Goal: Task Accomplishment & Management: Use online tool/utility

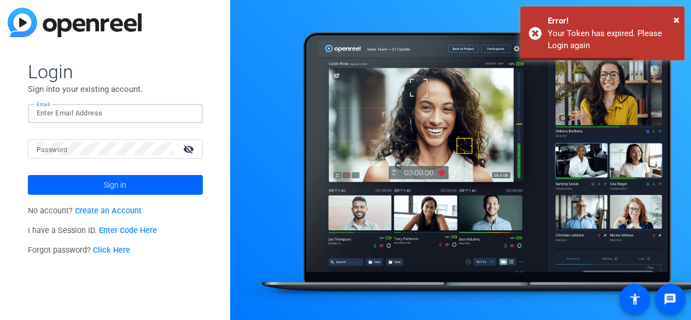
click at [129, 109] on input "Email" at bounding box center [115, 113] width 157 height 13
click at [58, 141] on div at bounding box center [106, 148] width 138 height 19
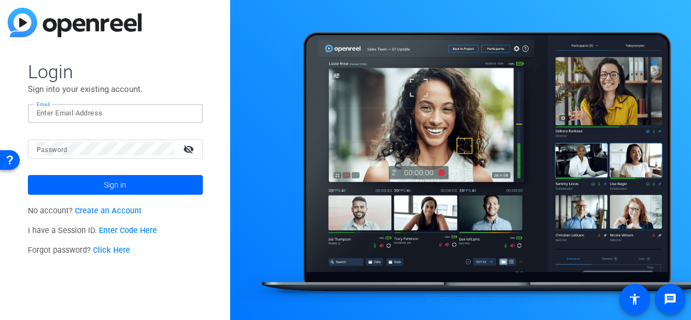
click at [89, 116] on input "Email" at bounding box center [115, 113] width 157 height 13
click at [137, 49] on div "Login Sign into your existing account. Email Password visibility_off Sign in No…" at bounding box center [115, 160] width 230 height 320
click at [75, 108] on input "Email" at bounding box center [115, 113] width 157 height 13
click at [68, 113] on input "Email" at bounding box center [115, 113] width 157 height 13
click at [131, 119] on input "Email" at bounding box center [115, 113] width 157 height 13
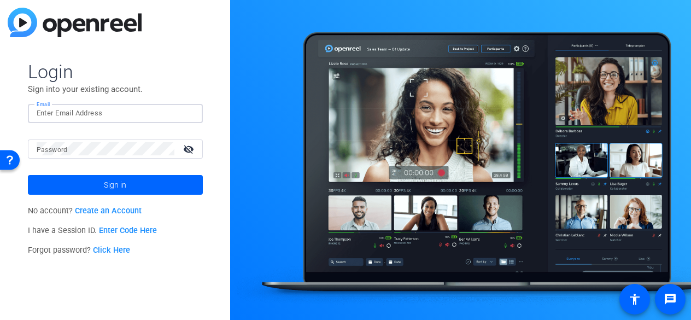
paste input "rosalyntisoysingularresearch@gmail.com"
type input "rosalyntisoysingularresearch@gmail.com"
click at [189, 149] on mat-icon "visibility_off" at bounding box center [189, 149] width 26 height 16
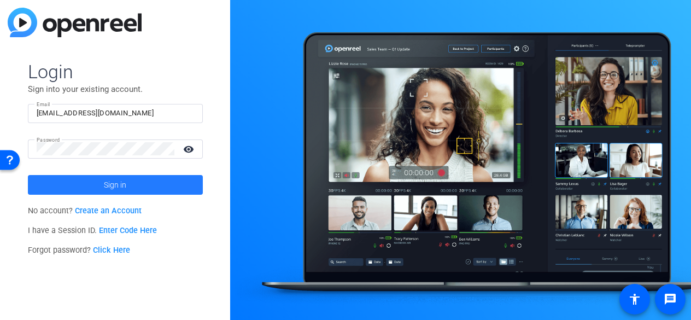
click at [129, 186] on span at bounding box center [115, 185] width 175 height 26
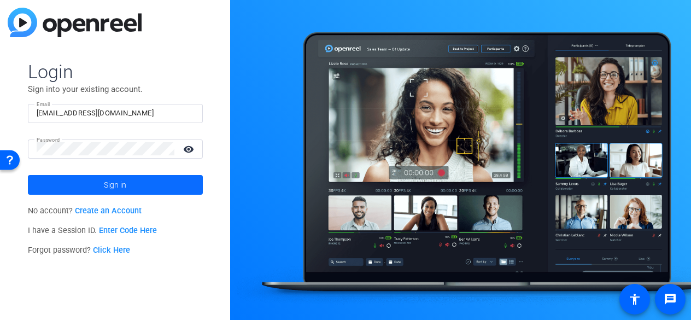
click at [111, 177] on span "Sign in" at bounding box center [115, 184] width 22 height 27
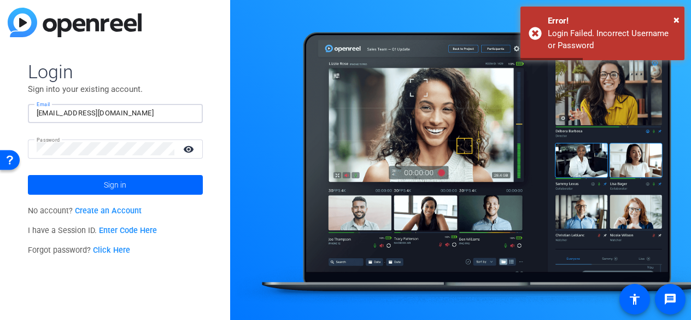
click at [37, 115] on input "rosalyntisoysingularresearch@gmail.com" at bounding box center [115, 113] width 157 height 13
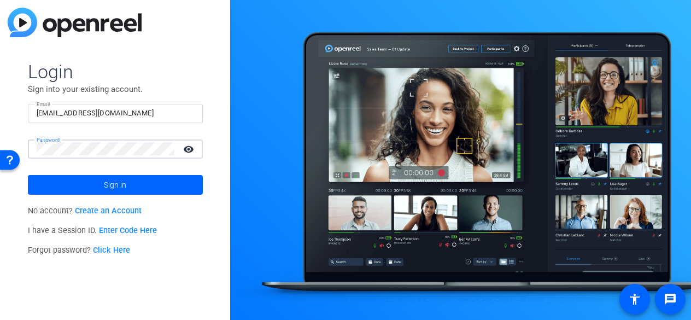
click at [41, 116] on input "rosalyntisoysingularresearch@gmail.com" at bounding box center [115, 113] width 157 height 13
click at [37, 114] on input "rosalyntisoysingularresearch@gmail.com" at bounding box center [115, 113] width 157 height 13
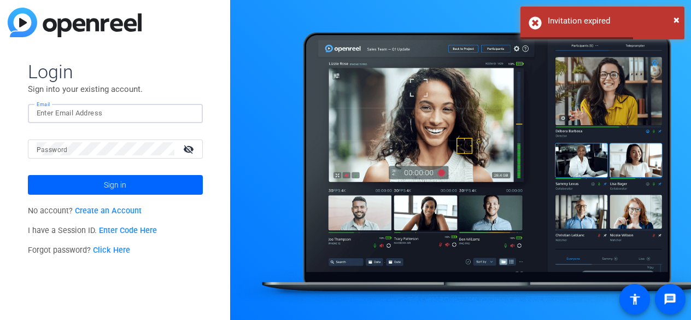
click at [92, 114] on input "Email" at bounding box center [115, 113] width 157 height 13
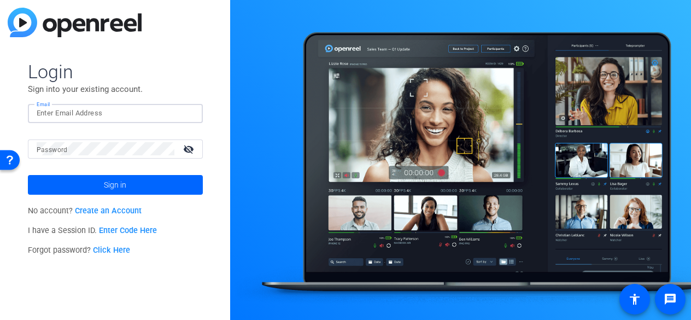
click at [76, 117] on input "Email" at bounding box center [115, 113] width 157 height 13
paste input "rosalyntisoysingularresearch@gmail.com"
type input "rosalyntisoysingularresearch@gmail.com"
click at [192, 145] on mat-icon "visibility_off" at bounding box center [189, 149] width 26 height 16
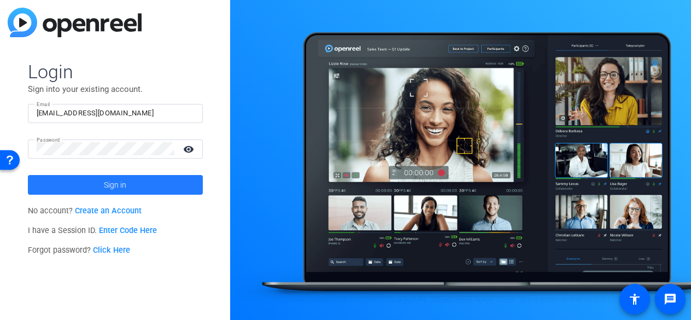
click at [107, 187] on span "Sign in" at bounding box center [115, 184] width 22 height 27
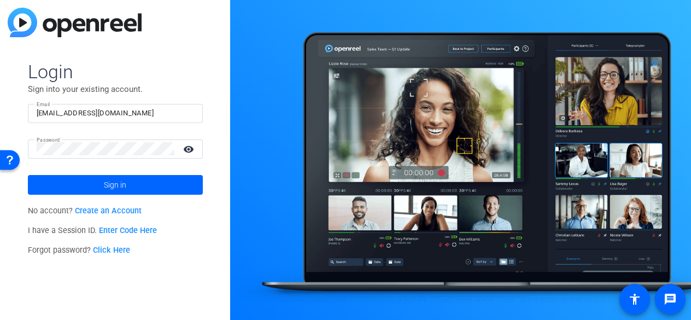
click at [114, 248] on link "Click Here" at bounding box center [111, 249] width 37 height 9
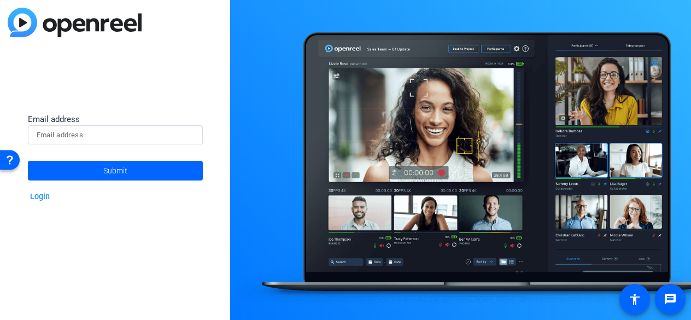
click at [80, 138] on input at bounding box center [115, 134] width 157 height 13
type input "rosalyntisoysingularresearch@gmail.com"
click at [116, 172] on span "Submit" at bounding box center [115, 170] width 24 height 27
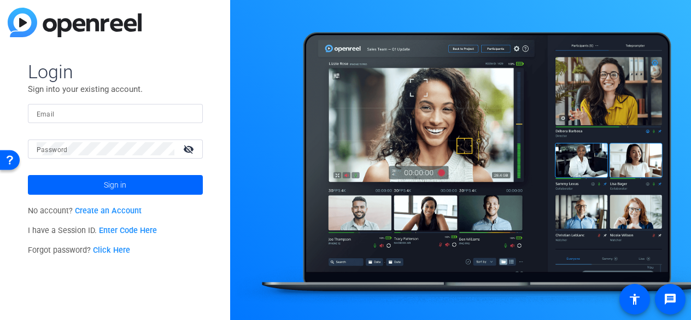
click at [49, 109] on div "Email" at bounding box center [115, 113] width 157 height 19
click at [75, 111] on input "Email" at bounding box center [115, 113] width 157 height 13
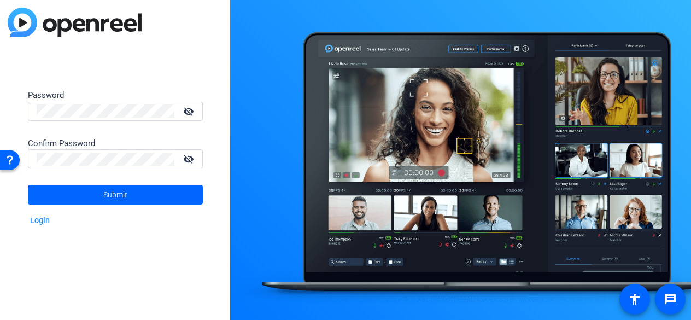
click at [192, 110] on mat-icon "visibility_off" at bounding box center [189, 111] width 26 height 16
click at [0, 105] on html "Accessibility Screen-Reader Guide, Feedback, and Issue Reporting | New window P…" at bounding box center [345, 160] width 691 height 320
click at [192, 156] on mat-icon "visibility_off" at bounding box center [189, 159] width 26 height 16
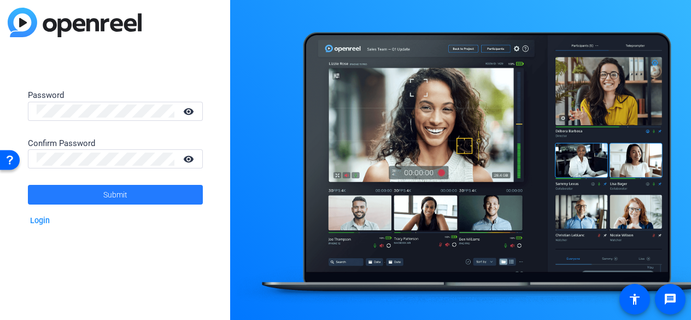
click at [97, 192] on span at bounding box center [115, 194] width 175 height 26
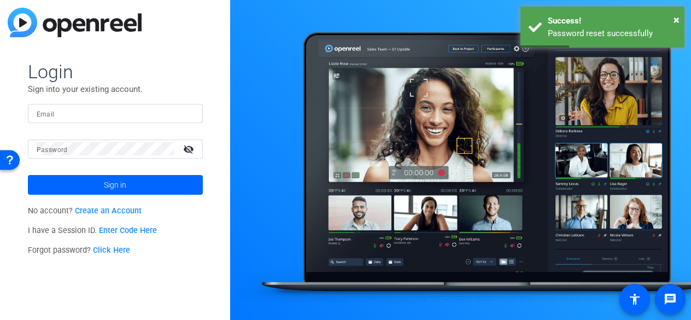
type input "rosalyntisoysingularresearch@gmail.com"
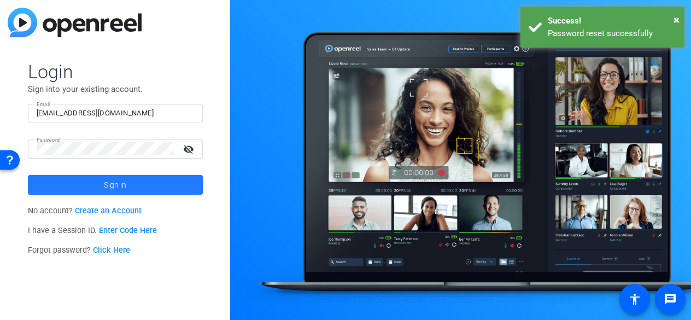
click at [145, 183] on span at bounding box center [115, 185] width 175 height 26
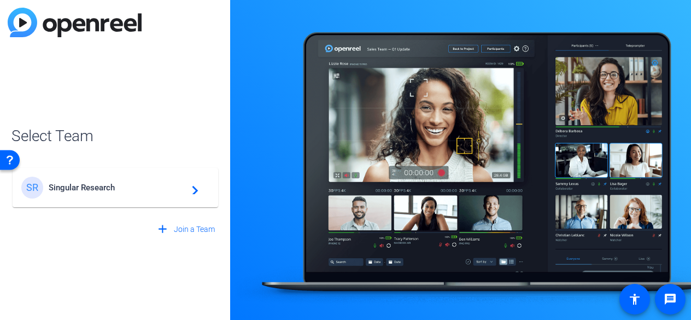
click at [88, 188] on span "Singular Research" at bounding box center [117, 187] width 137 height 10
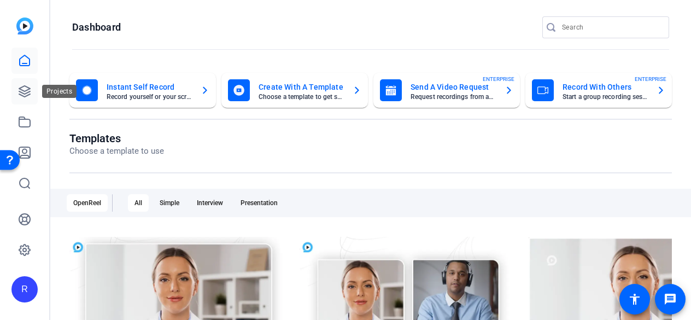
click at [27, 87] on icon at bounding box center [24, 91] width 11 height 11
click at [25, 87] on icon at bounding box center [24, 91] width 13 height 13
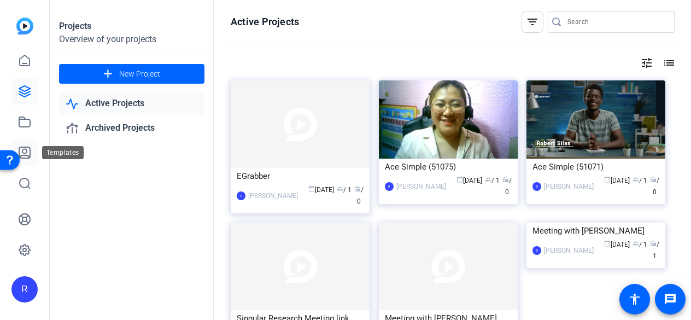
click at [28, 154] on icon at bounding box center [24, 152] width 13 height 13
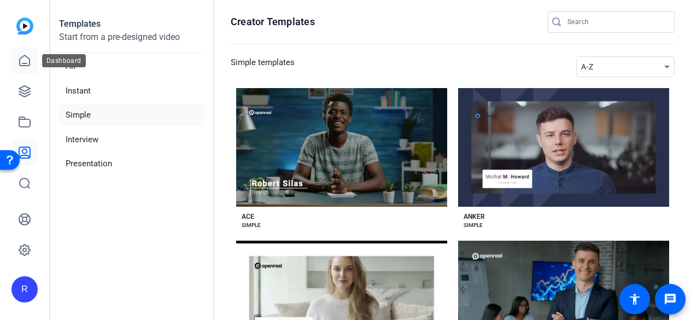
click at [20, 62] on icon at bounding box center [25, 60] width 10 height 10
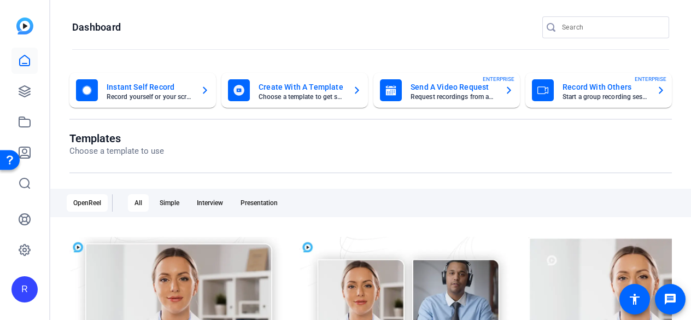
click at [311, 93] on mat-card-title "Create With A Template" at bounding box center [300, 86] width 85 height 13
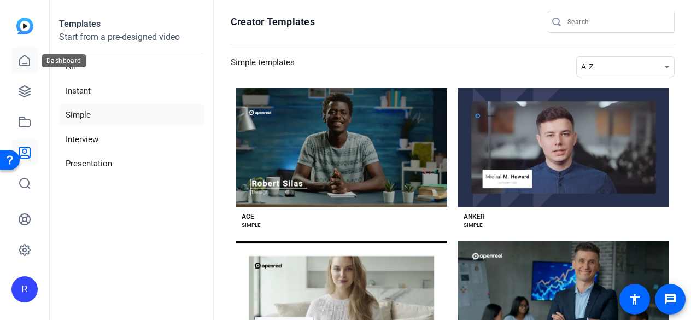
click at [23, 57] on icon at bounding box center [24, 60] width 13 height 13
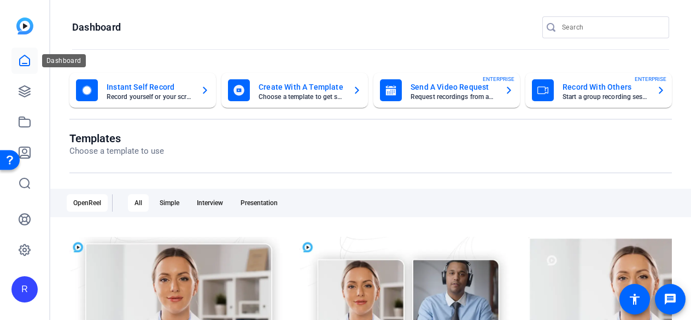
click at [25, 67] on icon at bounding box center [24, 60] width 13 height 13
click at [29, 86] on icon at bounding box center [24, 91] width 13 height 13
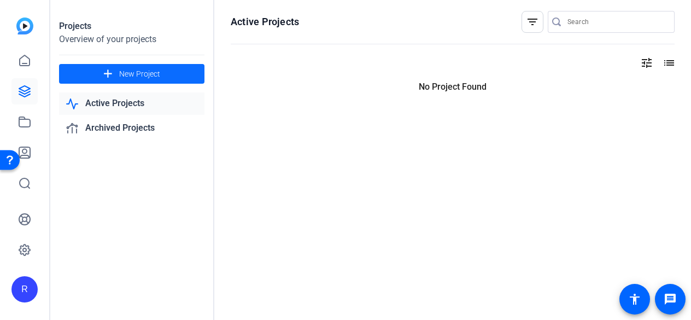
click at [136, 66] on span at bounding box center [131, 74] width 145 height 26
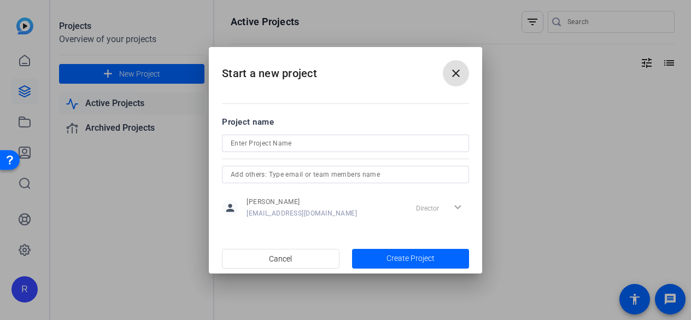
click at [274, 147] on input at bounding box center [345, 143] width 229 height 13
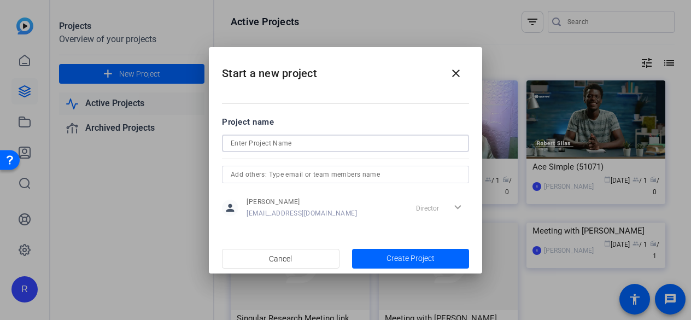
paste input "the admin is with video editing and uploading"
click at [400, 141] on input "the admin is with video editing and uploading" at bounding box center [345, 143] width 229 height 13
type input "the admin is with video editing and uploading Wit Robert"
click at [351, 137] on input "the admin is with video editing and uploading Wit Robert" at bounding box center [345, 143] width 229 height 13
drag, startPoint x: 429, startPoint y: 144, endPoint x: 59, endPoint y: 143, distance: 369.9
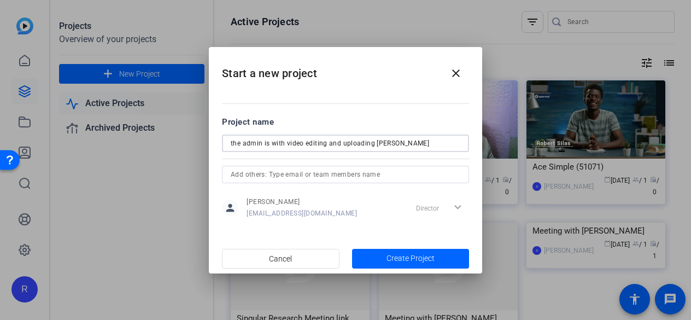
click at [59, 143] on div "Start a new project close Project name the admin is with video editing and uplo…" at bounding box center [345, 160] width 691 height 320
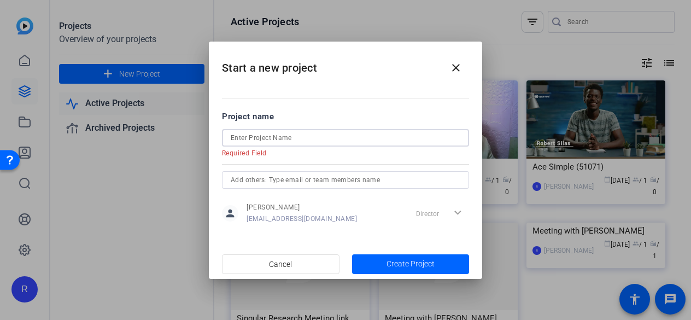
click at [276, 137] on input at bounding box center [345, 137] width 229 height 13
paste input "A new admin task has been assigned — video editing and uploading with Robert."
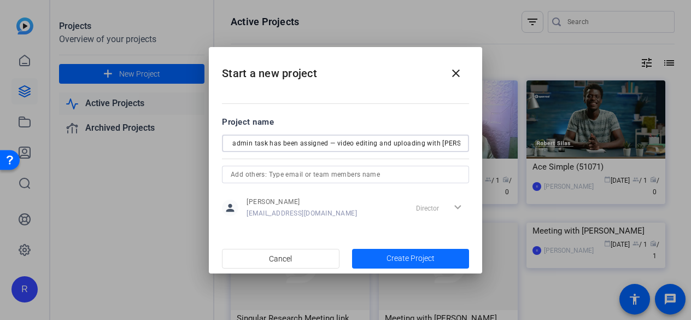
type input "A new admin task has been assigned — video editing and uploading with Robert."
click at [422, 257] on span "Create Project" at bounding box center [410, 257] width 48 height 11
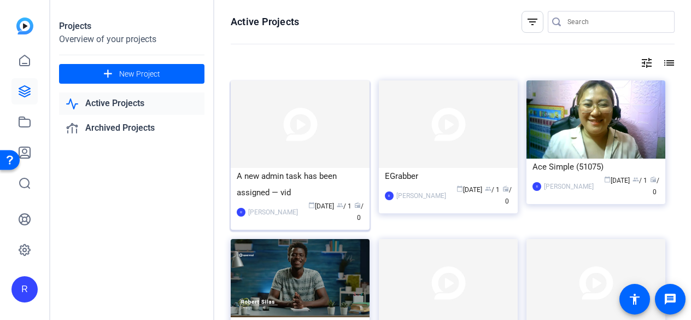
click at [303, 120] on img at bounding box center [300, 123] width 139 height 87
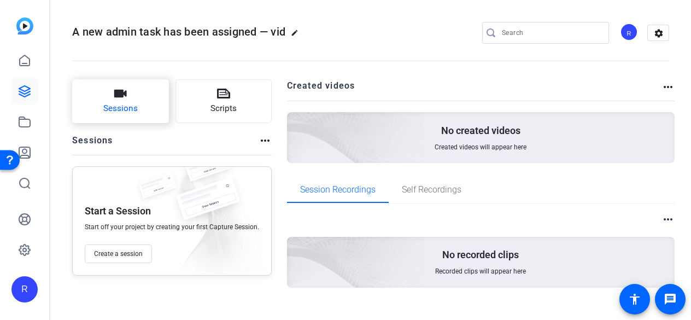
click at [135, 101] on button "Sessions" at bounding box center [120, 101] width 97 height 44
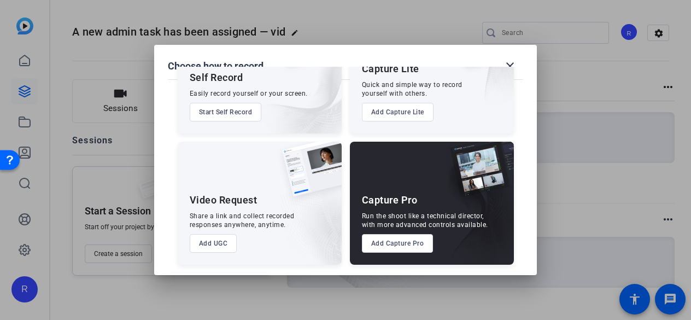
scroll to position [79, 0]
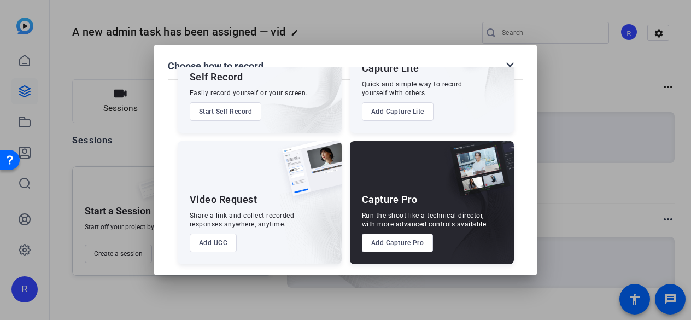
click at [404, 113] on button "Add Capture Lite" at bounding box center [398, 111] width 72 height 19
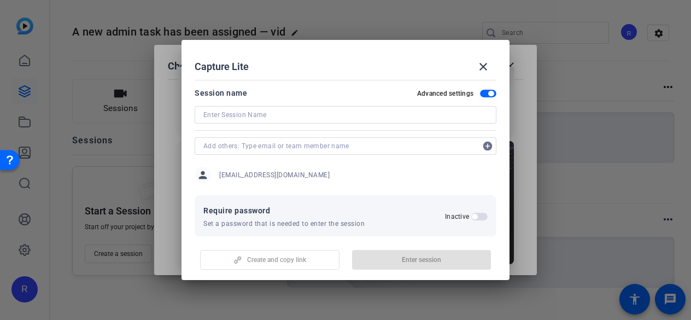
click at [292, 115] on input at bounding box center [345, 114] width 284 height 13
paste input "A new admin task has been assigned — video editing and uploading with Robert."
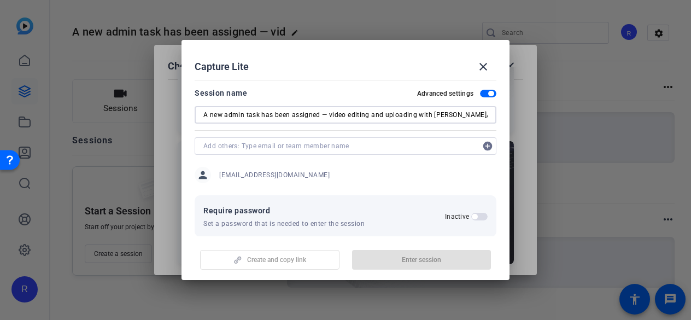
type input "A new admin task has been assigned — video editing and uploading with Robert./ …"
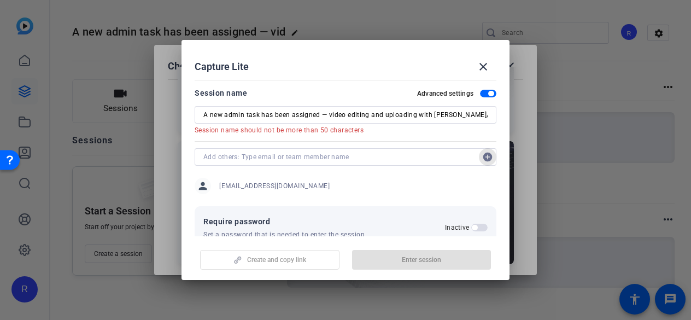
click at [485, 143] on form "Session name Advanced settings A new admin task has been assigned — video editi…" at bounding box center [345, 262] width 302 height 352
click at [391, 151] on input "text" at bounding box center [339, 156] width 273 height 13
type input "R"
click at [326, 113] on input "A new admin task has been assigned — video editing and uploading with Robert./ …" at bounding box center [345, 114] width 284 height 13
drag, startPoint x: 320, startPoint y: 114, endPoint x: 261, endPoint y: 116, distance: 59.0
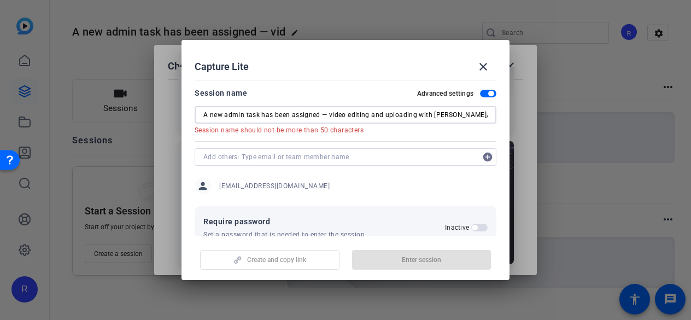
click at [261, 116] on input "A new admin task has been assigned — video editing and uploading with Robert./ …" at bounding box center [345, 114] width 284 height 13
click at [227, 115] on input "A new admin task — video editing and uploading with Robert./ Training" at bounding box center [345, 114] width 284 height 13
click at [290, 148] on div at bounding box center [339, 156] width 273 height 17
click at [284, 154] on input "text" at bounding box center [339, 156] width 273 height 13
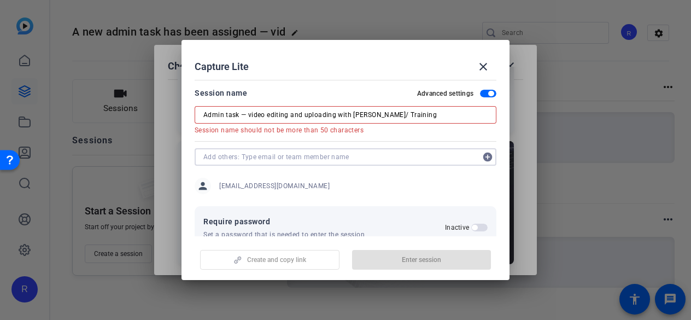
click at [375, 116] on input "Admin task — video editing and uploading with Robert./ Training" at bounding box center [345, 114] width 284 height 13
type input "Admin task — video editing and uploading with Robert. Training"
click at [331, 151] on input "text" at bounding box center [339, 156] width 273 height 13
paste input "<robert.maltbie@gmail.com>"
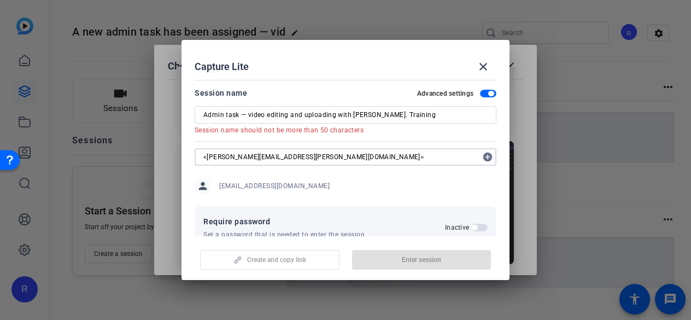
click at [306, 156] on input "<robert.maltbie@gmail.com>" at bounding box center [339, 156] width 273 height 13
click at [205, 157] on input "<robert.maltbie@gmail.com" at bounding box center [339, 156] width 273 height 13
type input "[PERSON_NAME][EMAIL_ADDRESS][PERSON_NAME][DOMAIN_NAME]"
click at [479, 155] on mat-icon "add_circle" at bounding box center [487, 156] width 17 height 17
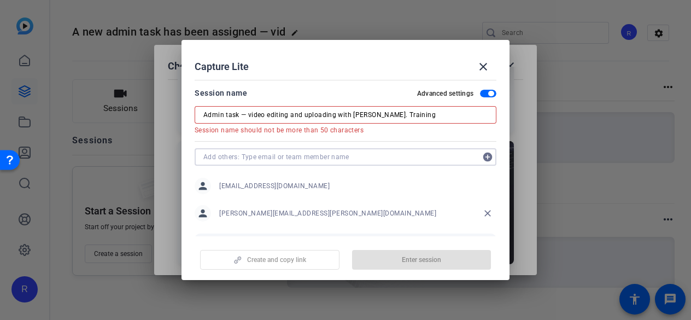
click at [380, 117] on input "Admin task — video editing and uploading with Robert. Training" at bounding box center [345, 114] width 284 height 13
click at [373, 116] on input "Admin task — video editing and uploading with Robert. Training" at bounding box center [345, 114] width 284 height 13
drag, startPoint x: 334, startPoint y: 114, endPoint x: 375, endPoint y: 114, distance: 40.4
click at [375, 114] on input "Admin task — video editing and uploading with Robert. Training" at bounding box center [345, 114] width 284 height 13
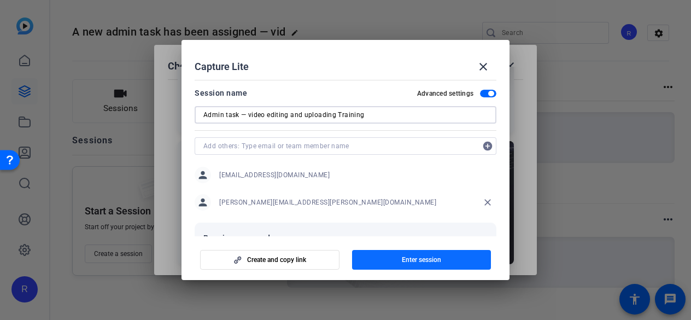
type input "Admin task — video editing and uploading Training"
click at [428, 262] on span "Enter session" at bounding box center [421, 259] width 39 height 9
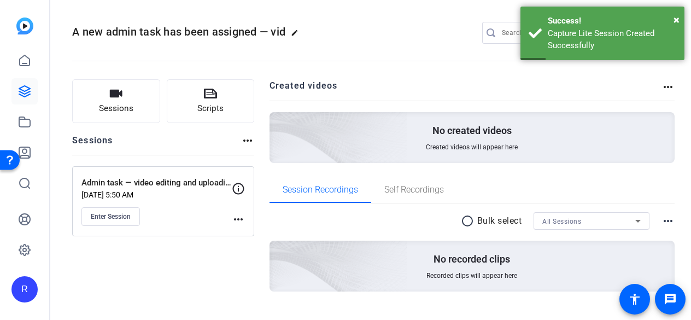
click at [131, 190] on p "Sep 20, 2025 @ 5:50 AM" at bounding box center [156, 194] width 150 height 9
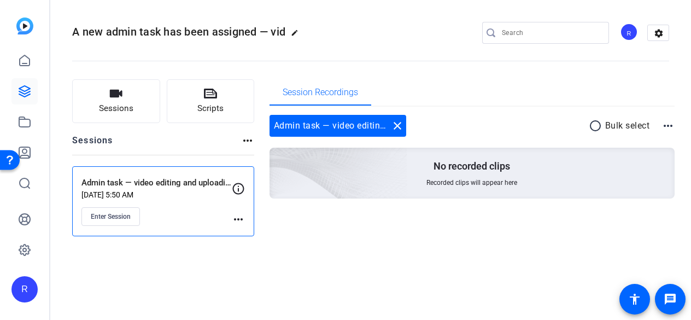
click at [236, 218] on mat-icon "more_horiz" at bounding box center [238, 219] width 13 height 13
click at [113, 215] on div at bounding box center [345, 160] width 691 height 320
click at [119, 215] on span "Enter Session" at bounding box center [111, 216] width 40 height 9
click at [668, 125] on mat-icon "more_horiz" at bounding box center [667, 125] width 13 height 13
click at [668, 125] on div at bounding box center [345, 160] width 691 height 320
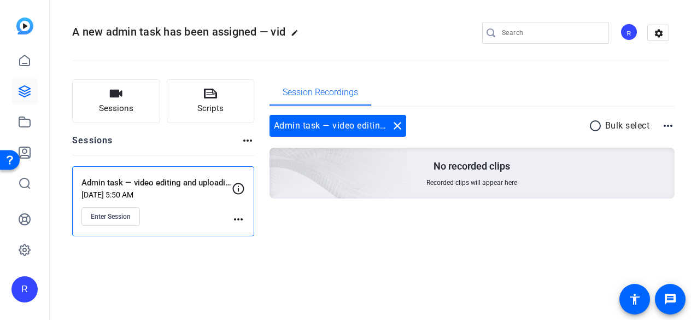
click at [248, 141] on mat-icon "more_horiz" at bounding box center [247, 140] width 13 height 13
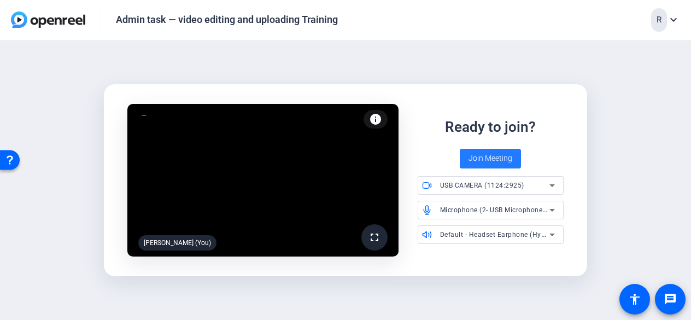
click at [480, 157] on span "Join Meeting" at bounding box center [490, 157] width 44 height 11
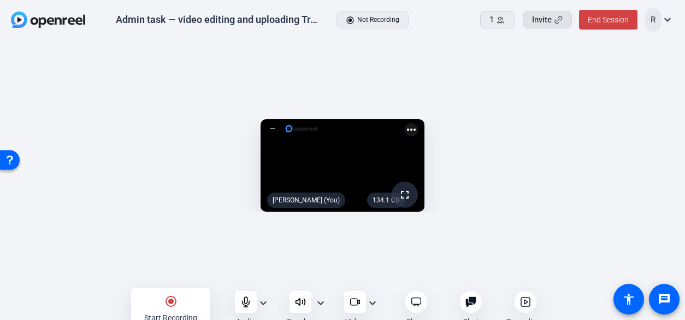
click at [547, 20] on span "Invite" at bounding box center [542, 20] width 20 height 13
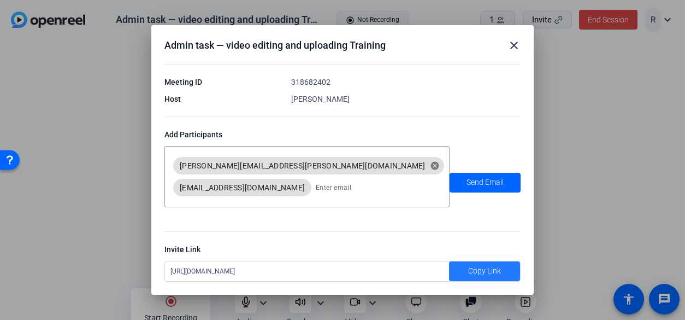
click at [474, 268] on span "Copy Link" at bounding box center [484, 270] width 33 height 11
click at [616, 57] on div at bounding box center [342, 160] width 685 height 320
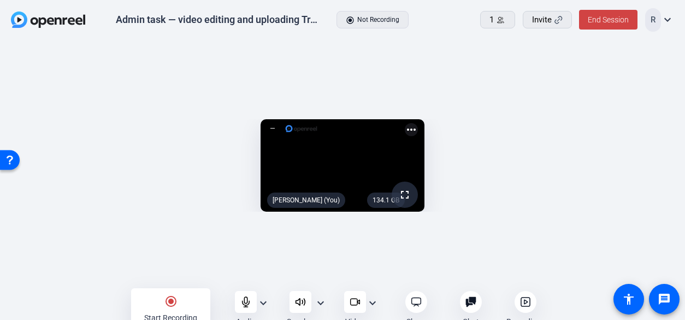
scroll to position [10, 0]
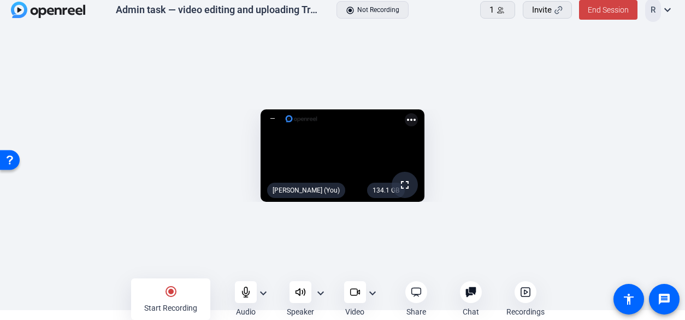
click at [304, 291] on icon at bounding box center [300, 291] width 11 height 11
click at [320, 292] on mat-icon "expand_more" at bounding box center [320, 292] width 13 height 13
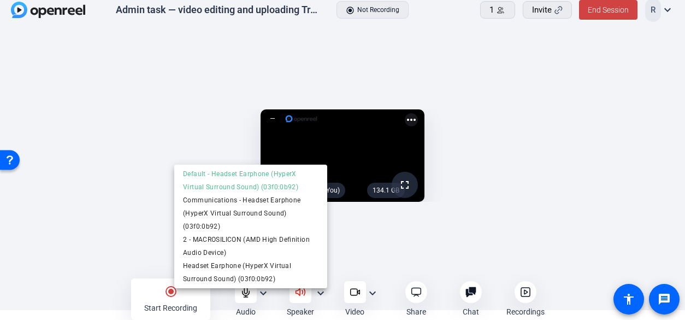
click at [320, 292] on div at bounding box center [342, 160] width 685 height 320
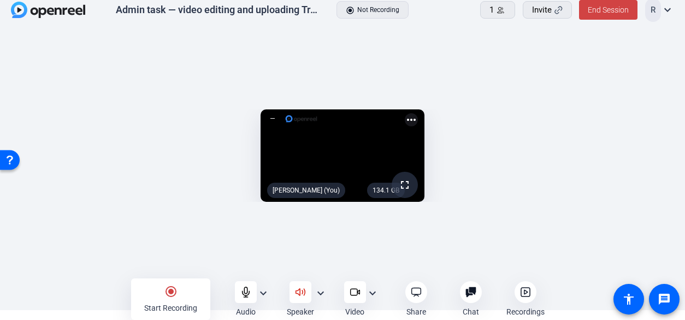
click at [300, 292] on icon at bounding box center [300, 291] width 9 height 7
click at [257, 293] on mat-icon "expand_more" at bounding box center [263, 292] width 13 height 13
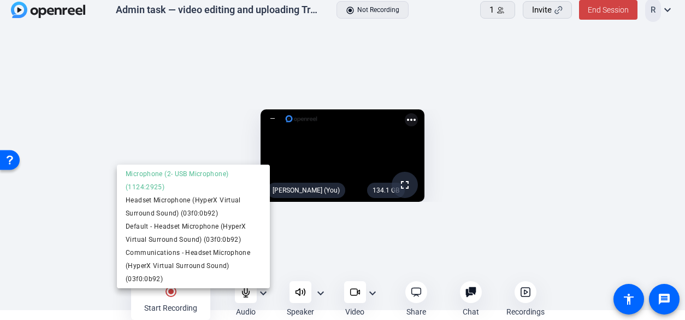
click at [260, 292] on div at bounding box center [342, 160] width 685 height 320
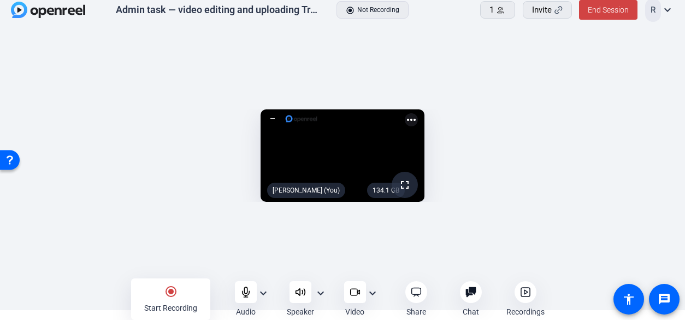
click at [319, 292] on mat-icon "expand_more" at bounding box center [320, 292] width 13 height 13
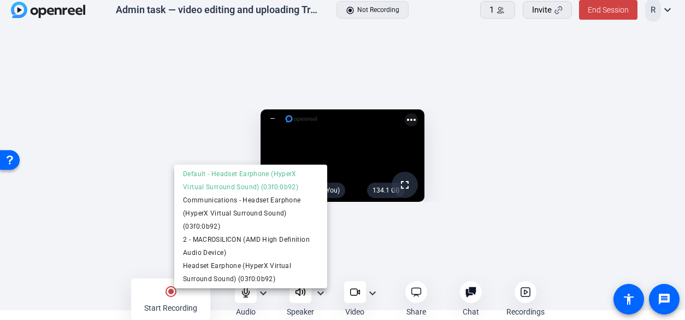
click at [319, 292] on div at bounding box center [342, 160] width 685 height 320
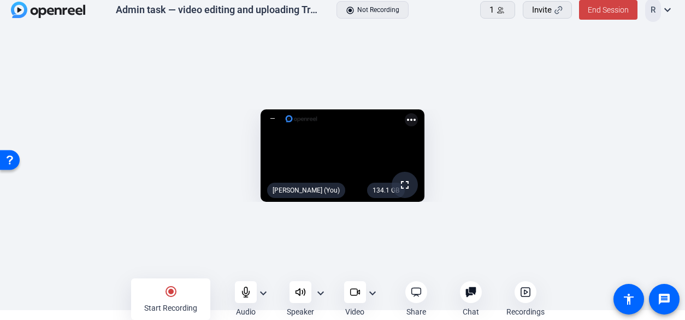
click at [295, 293] on icon at bounding box center [300, 291] width 11 height 11
click at [349, 293] on div at bounding box center [355, 292] width 22 height 22
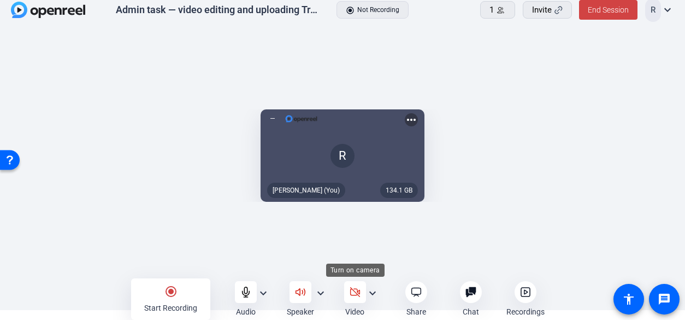
click at [350, 292] on icon at bounding box center [355, 291] width 11 height 11
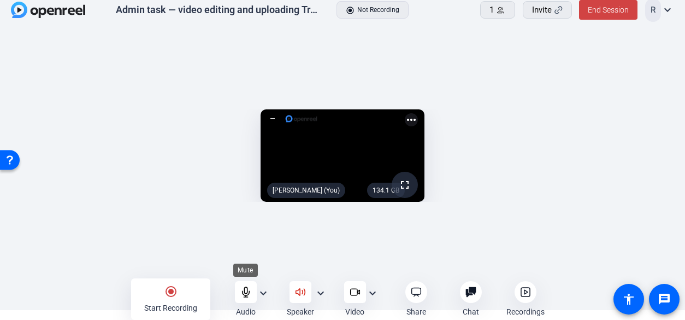
click at [246, 290] on icon at bounding box center [245, 291] width 11 height 11
click at [635, 111] on openreel-capture-lite-video-stream "134.1 GB fullscreen mic_off [PERSON_NAME] (You) more_horiz" at bounding box center [342, 155] width 652 height 92
